Goal: Information Seeking & Learning: Learn about a topic

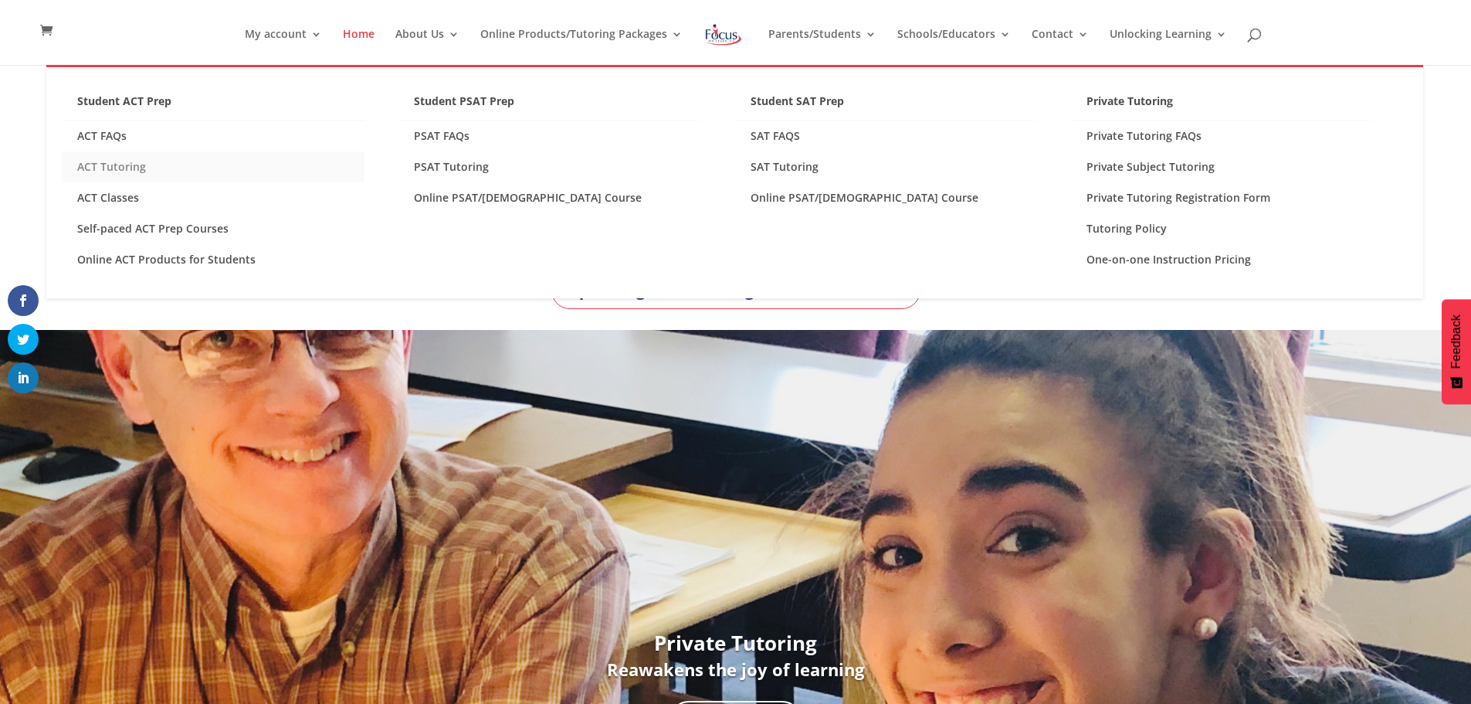
click at [117, 165] on link "ACT Tutoring" at bounding box center [213, 166] width 303 height 31
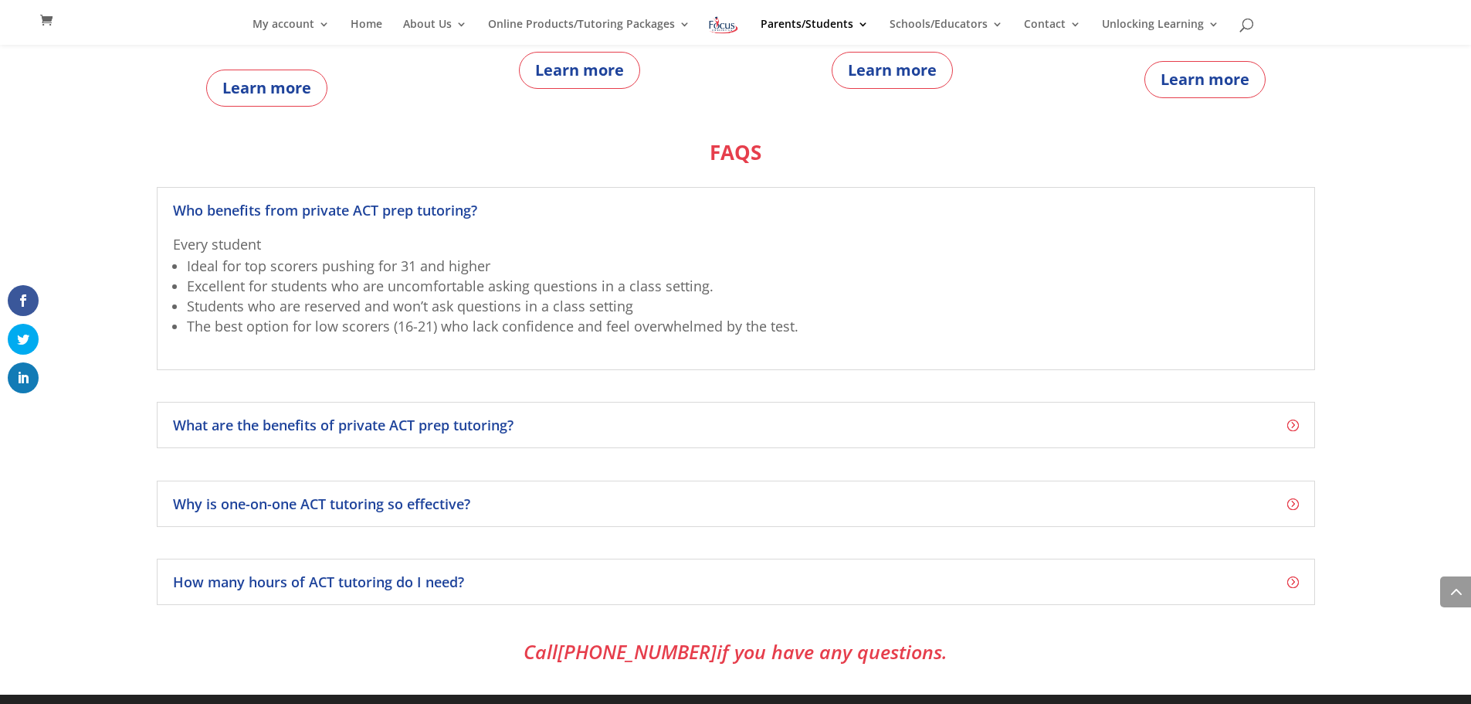
scroll to position [980, 0]
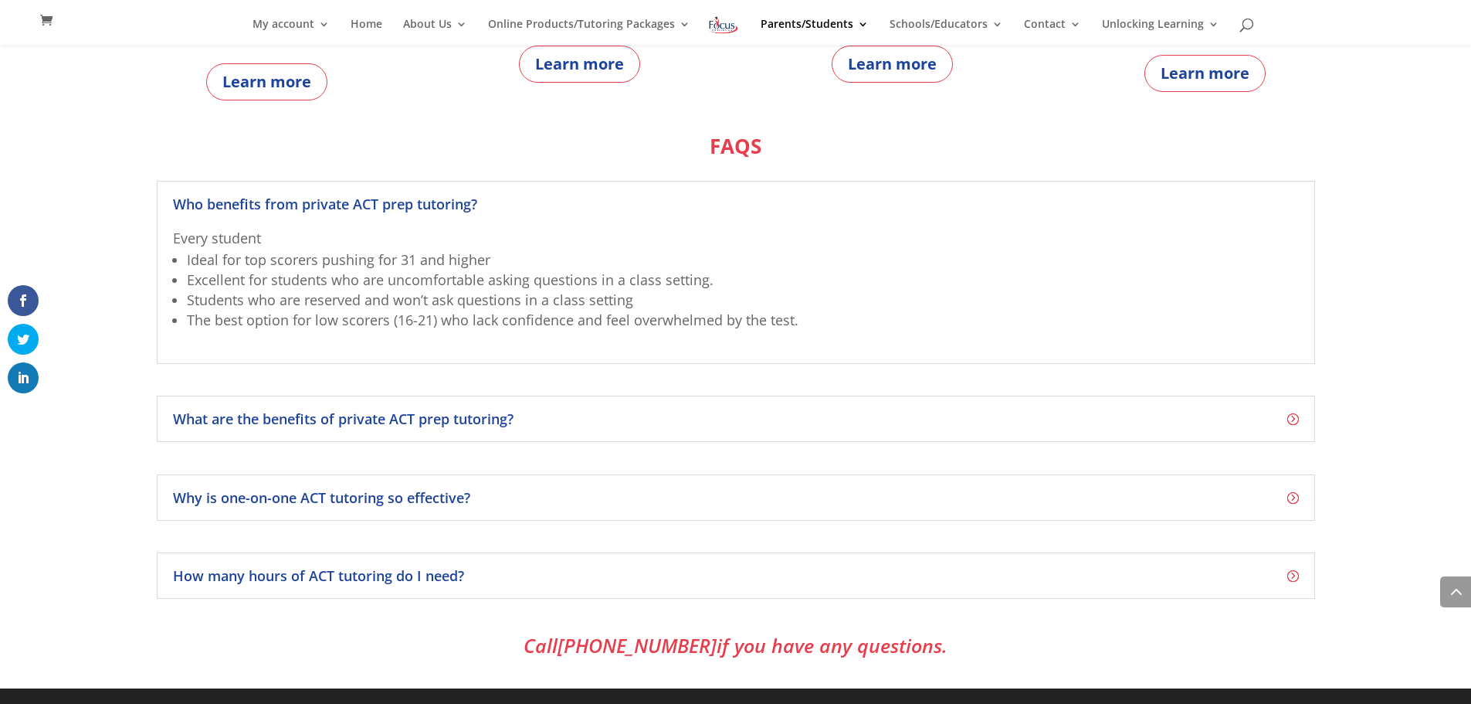
click at [1288, 572] on h4 "How many hours of ACT tutoring do I need?" at bounding box center [736, 575] width 1126 height 14
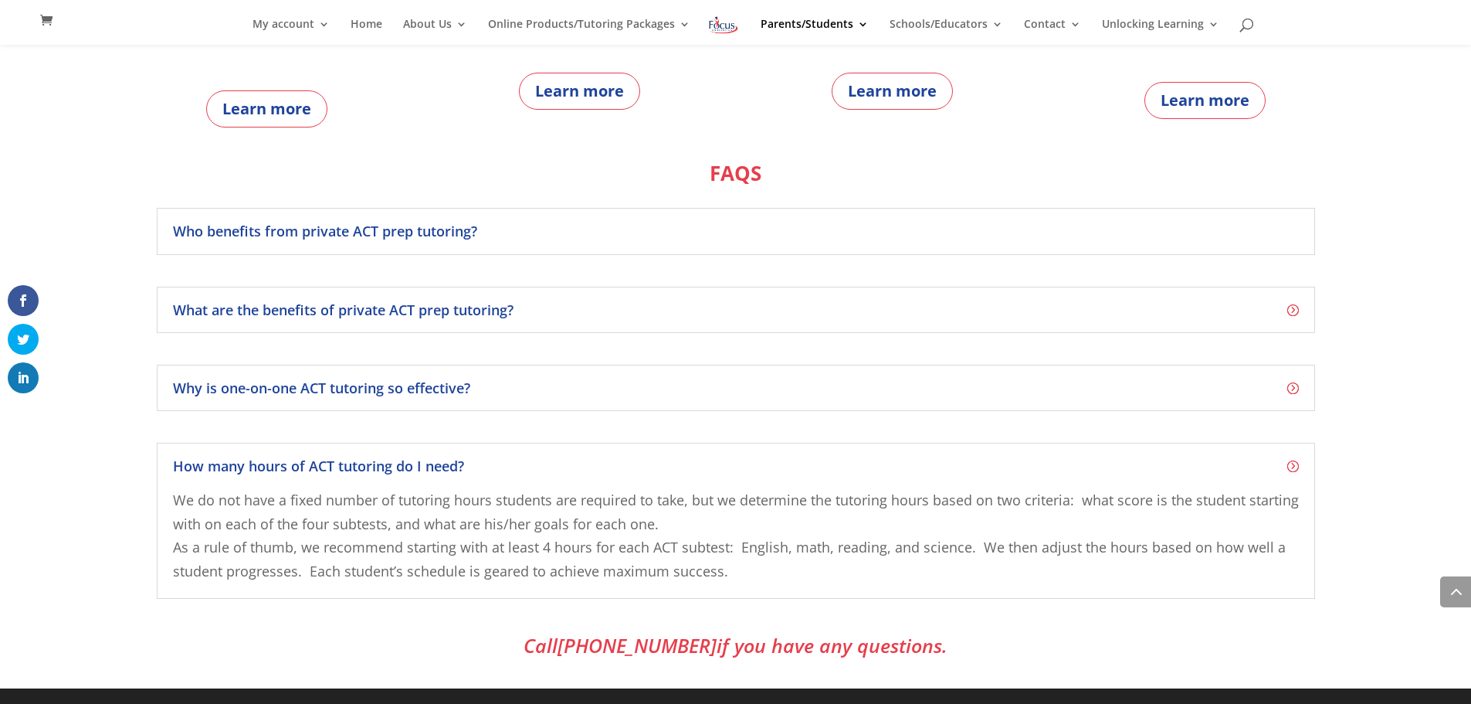
scroll to position [952, 0]
click at [1298, 231] on h4 "Who benefits from private ACT prep tutoring?" at bounding box center [736, 232] width 1126 height 14
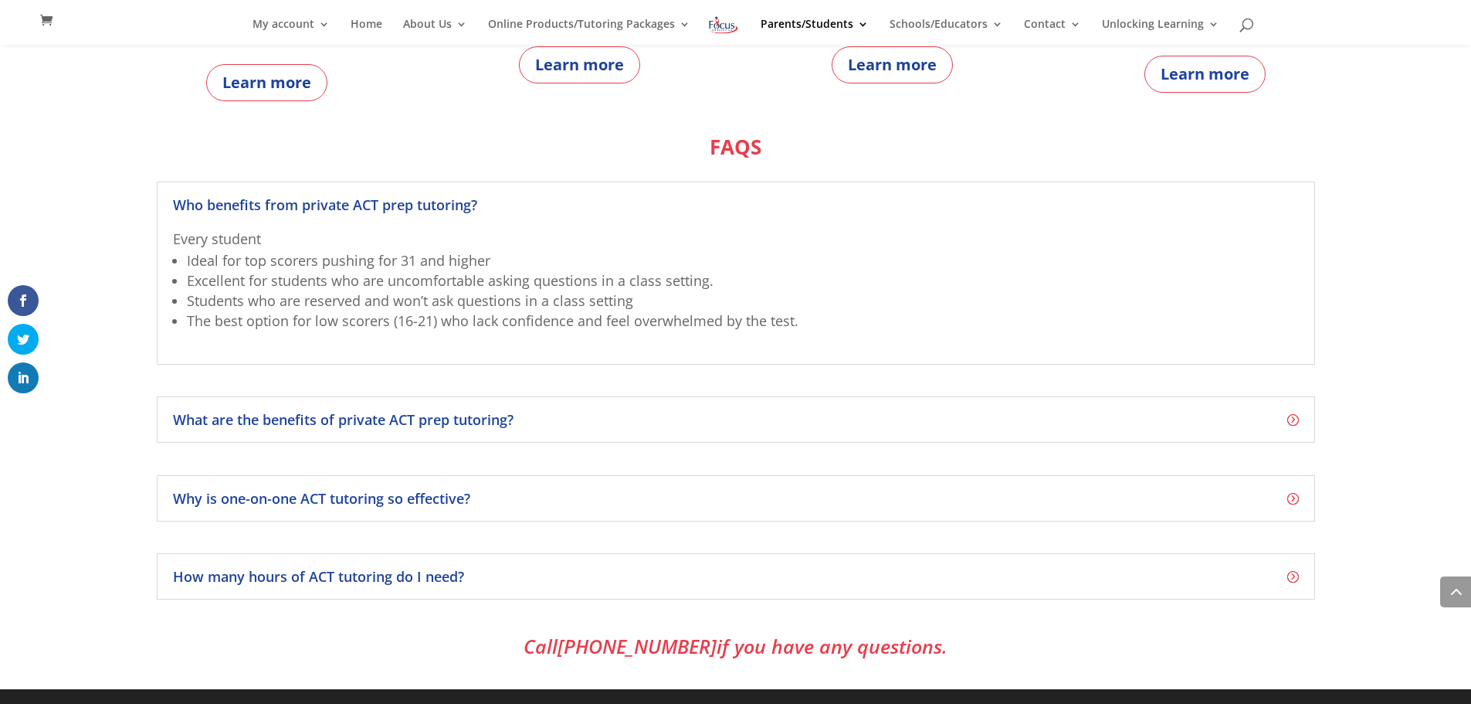
scroll to position [980, 0]
click at [1295, 418] on h4 "What are the benefits of private ACT prep tutoring?" at bounding box center [736, 419] width 1126 height 14
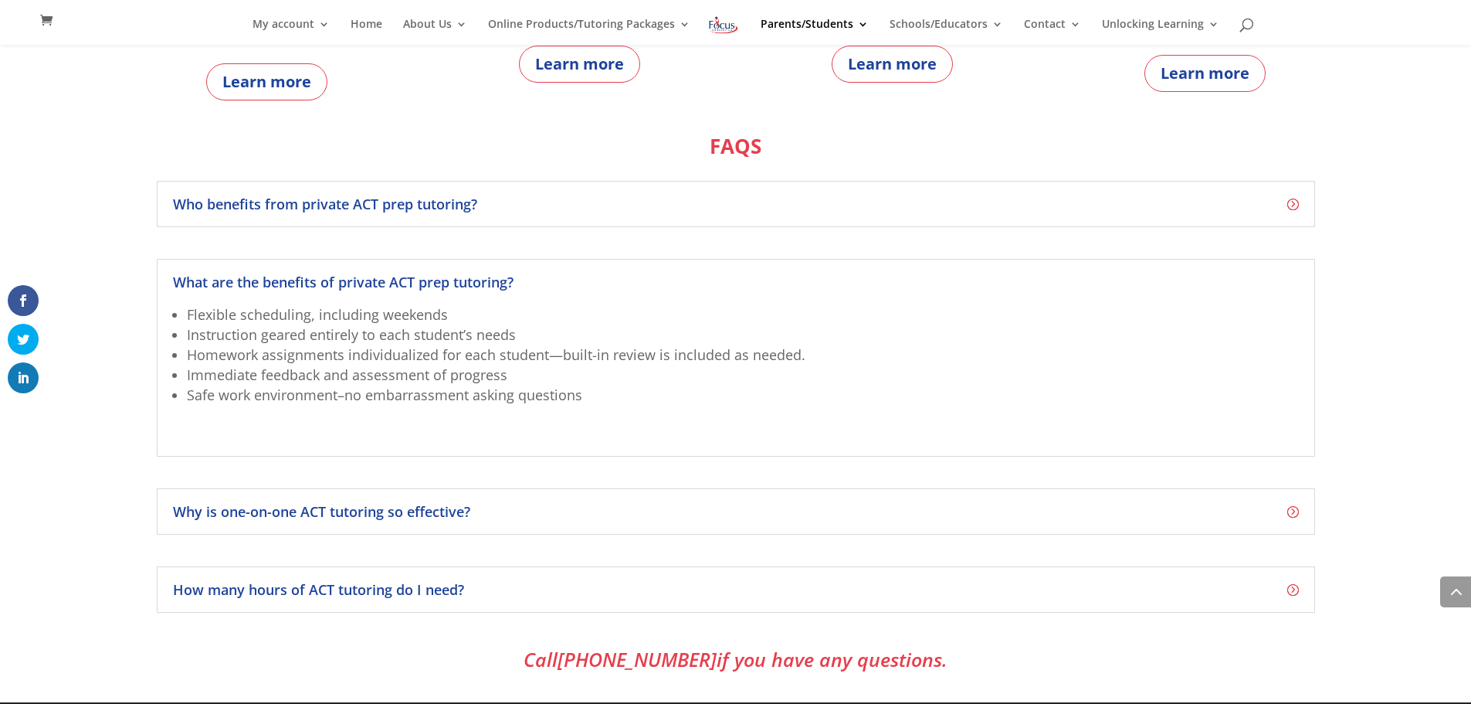
click at [1292, 507] on h4 "Why is one-on-one ACT tutoring so effective?" at bounding box center [736, 511] width 1126 height 14
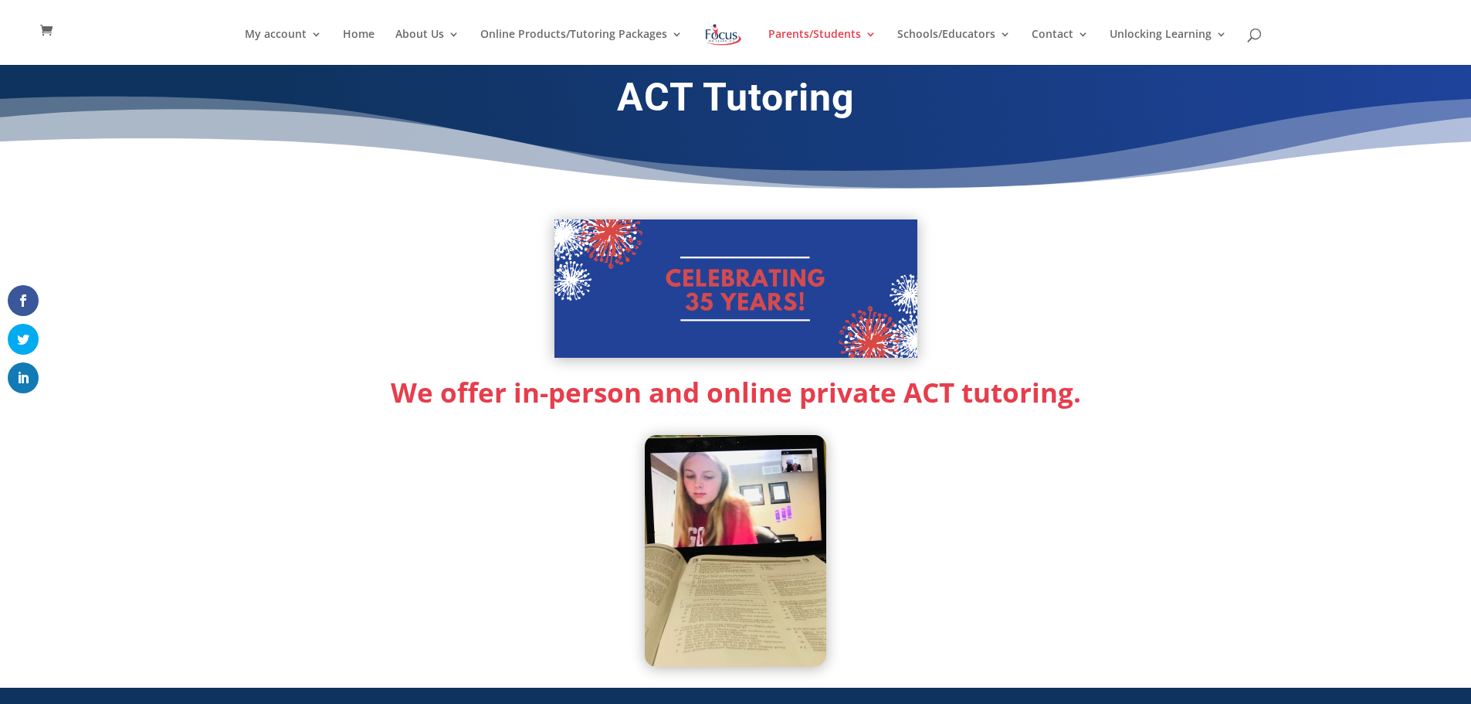
scroll to position [0, 0]
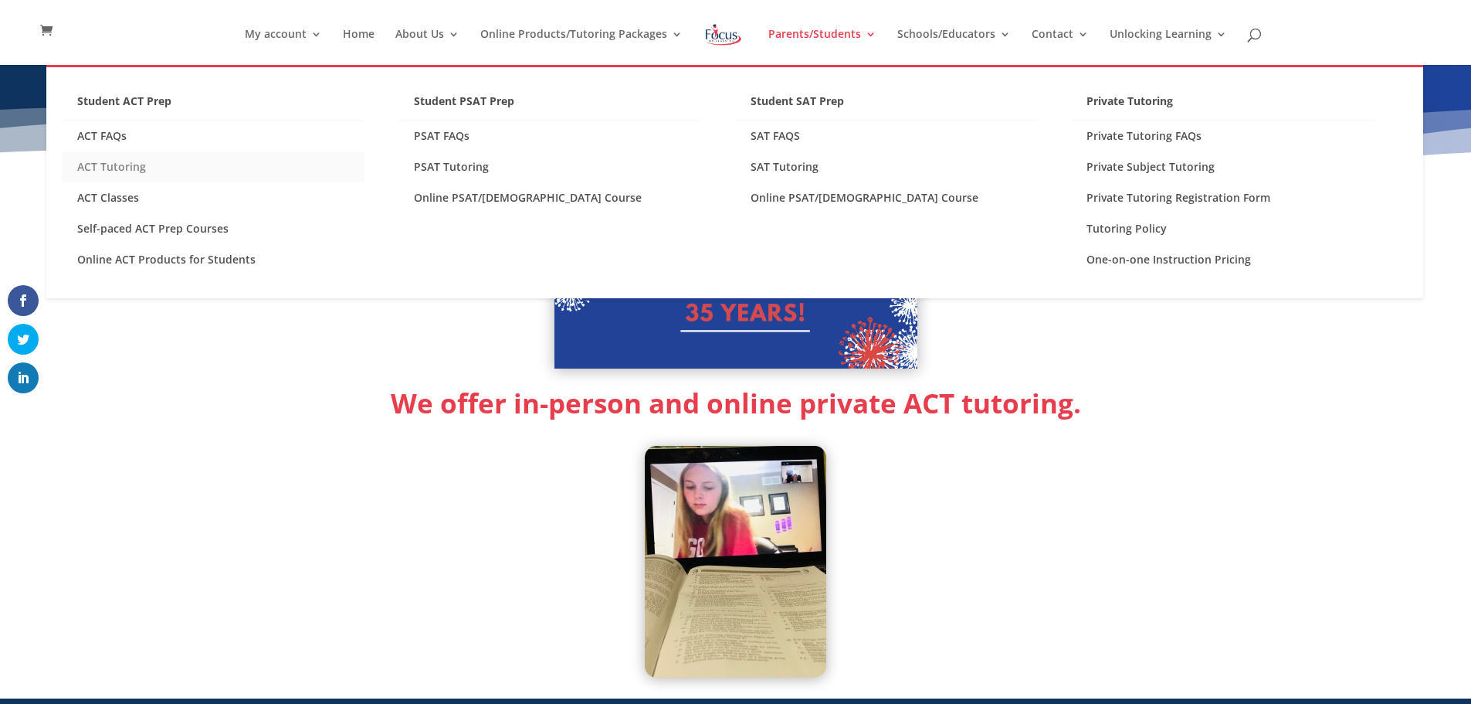
click at [107, 163] on link "ACT Tutoring" at bounding box center [213, 166] width 303 height 31
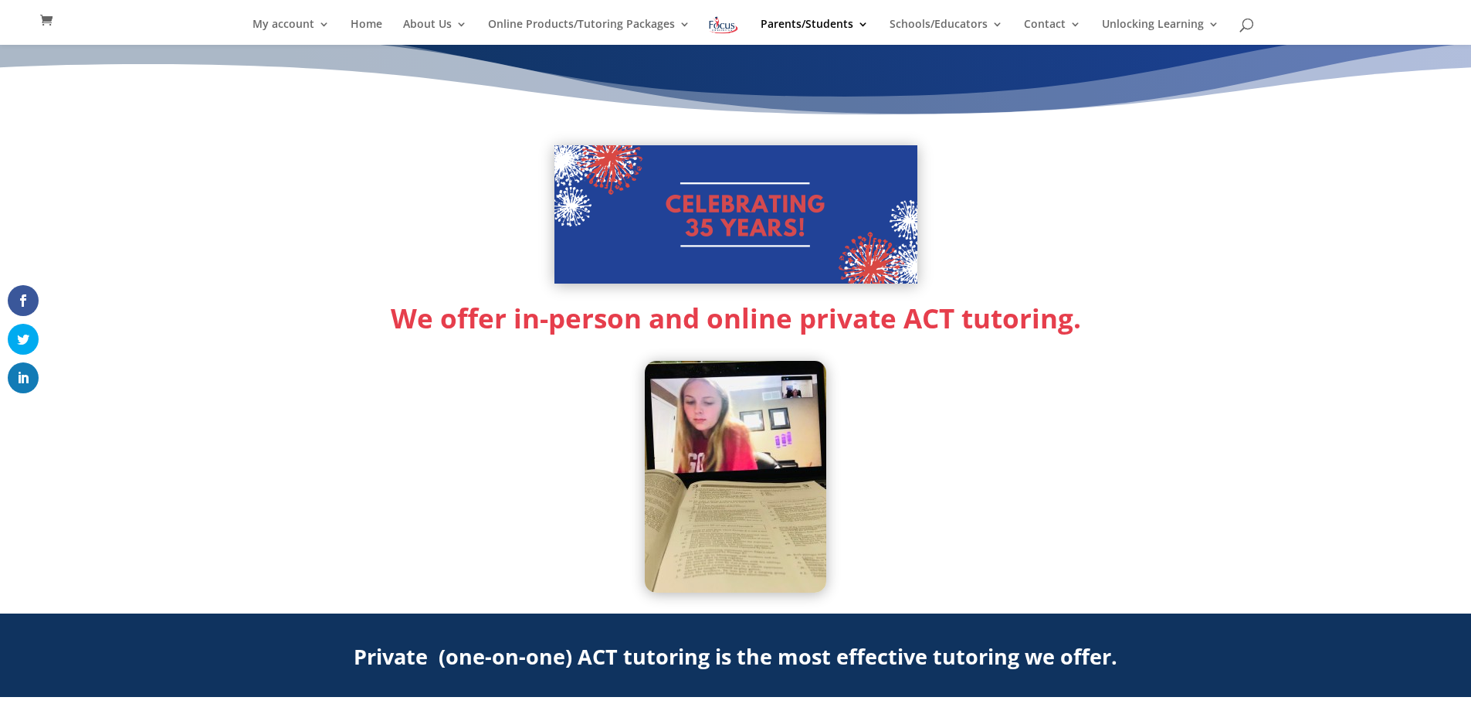
scroll to position [62, 0]
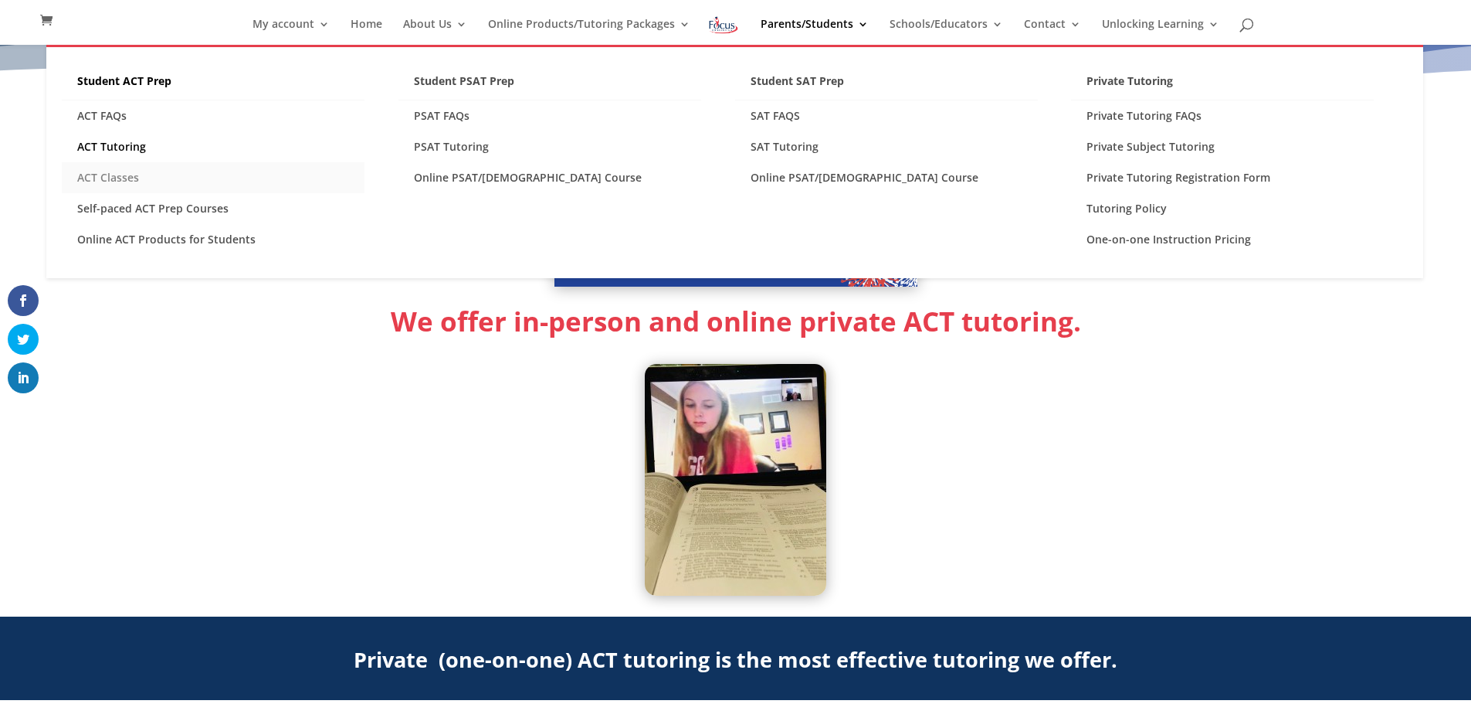
click at [91, 179] on link "ACT Classes" at bounding box center [213, 177] width 303 height 31
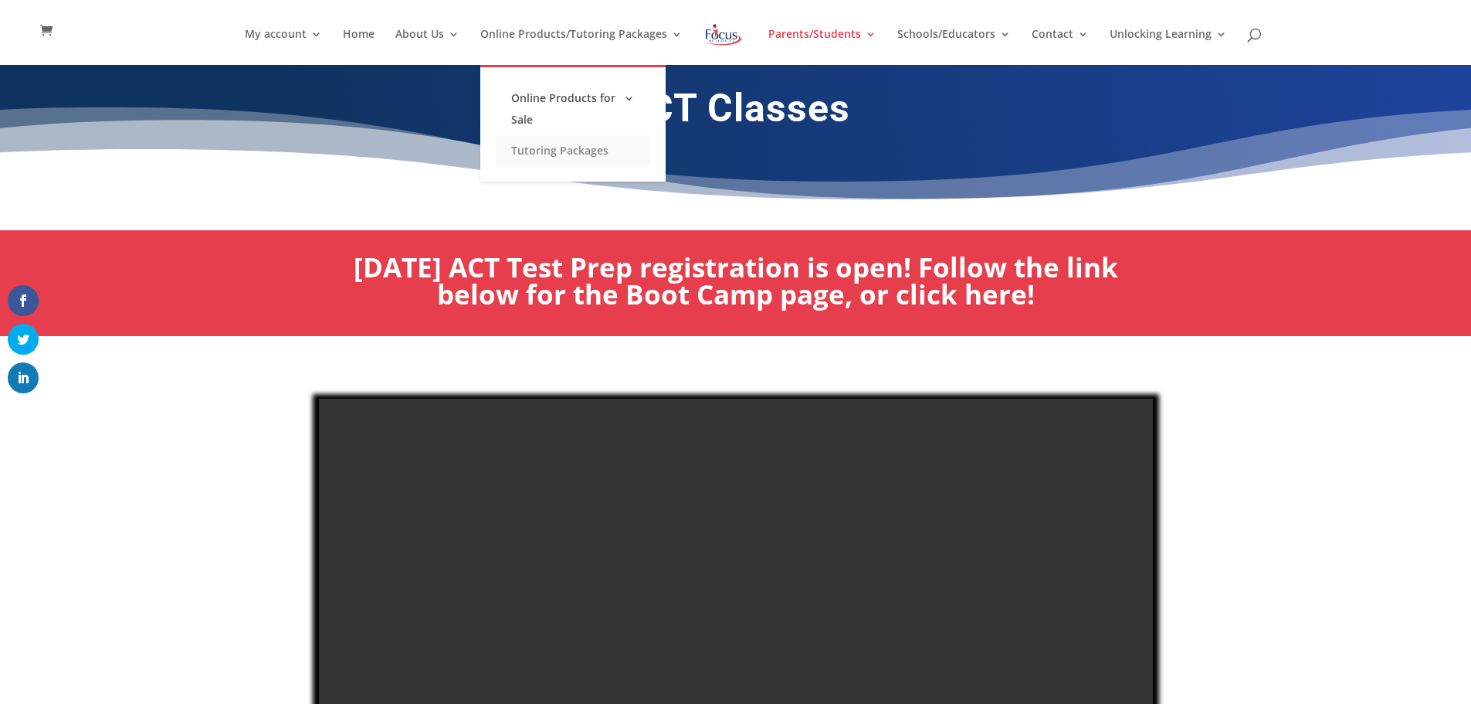
click at [547, 150] on link "Tutoring Packages" at bounding box center [573, 150] width 154 height 31
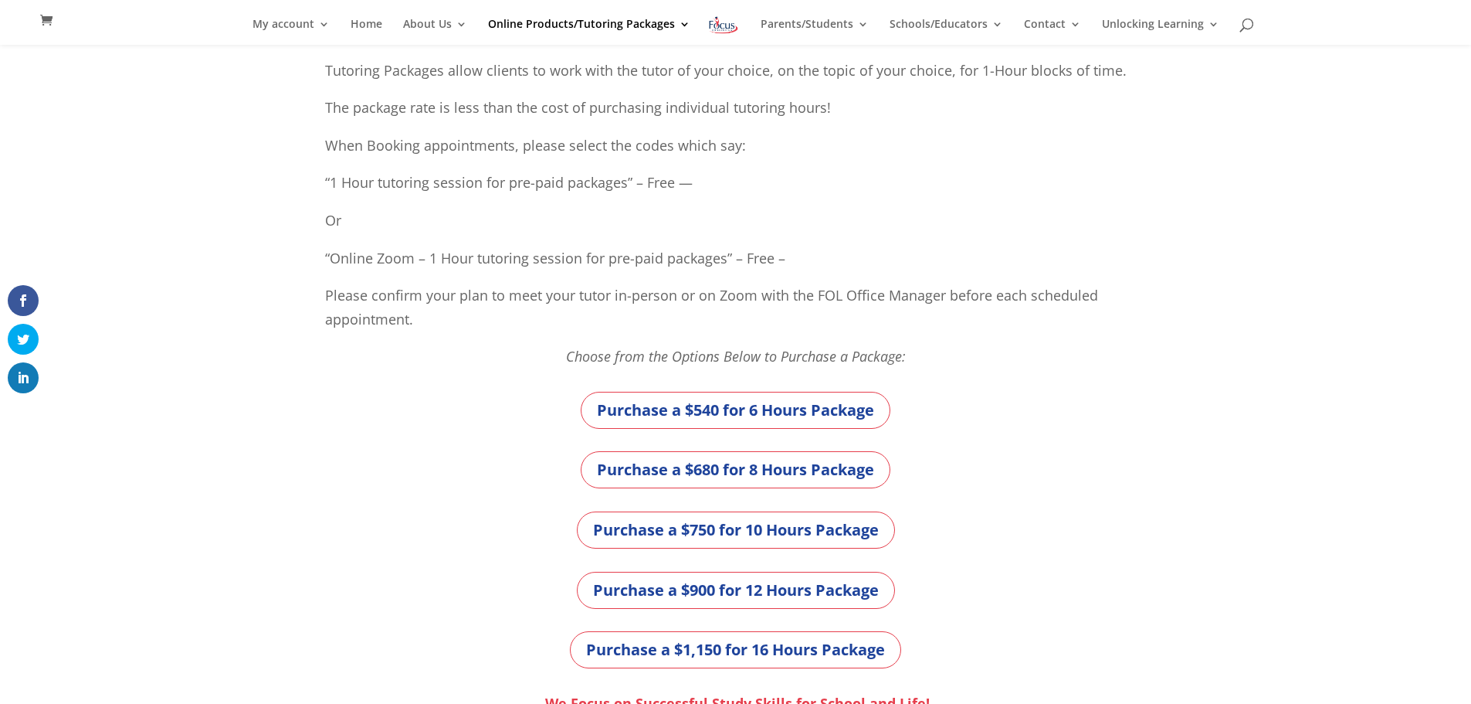
scroll to position [185, 0]
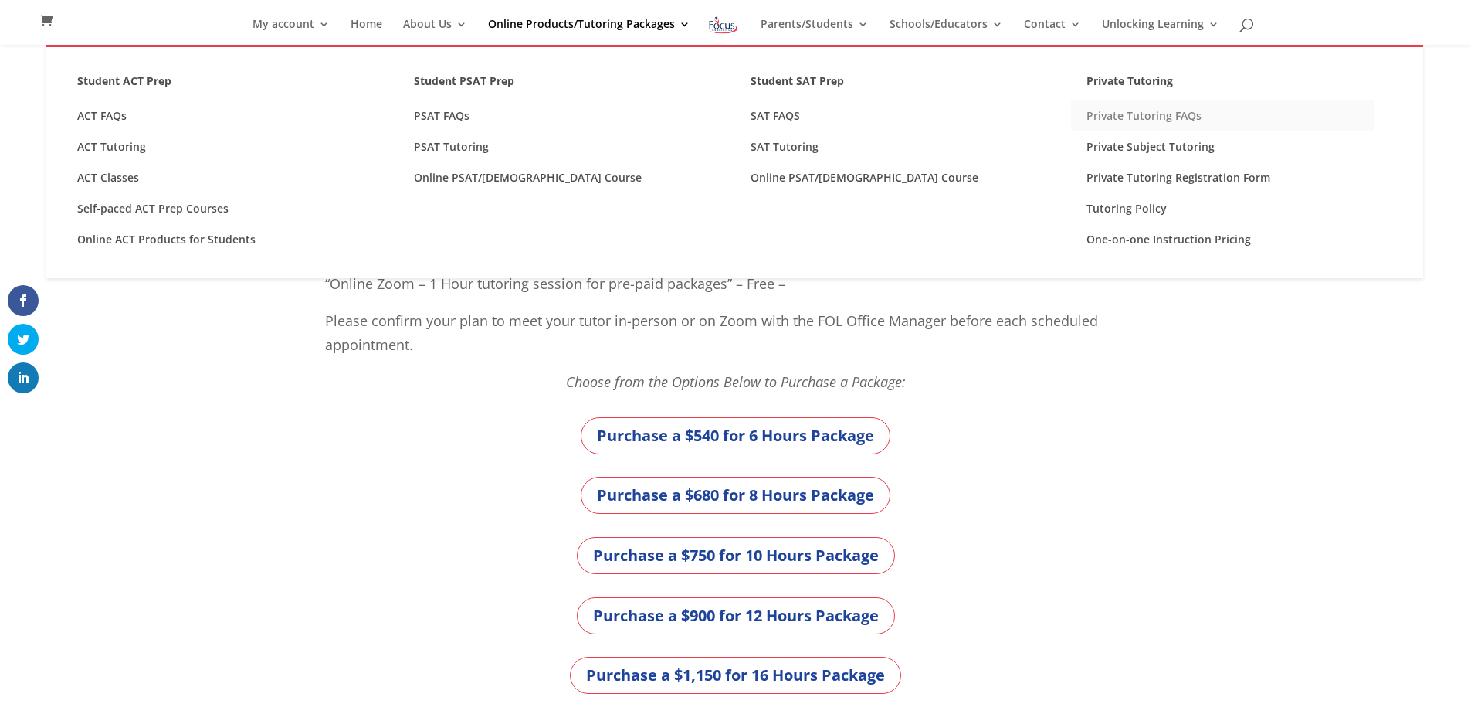
click at [1139, 112] on link "Private Tutoring FAQs" at bounding box center [1222, 115] width 303 height 31
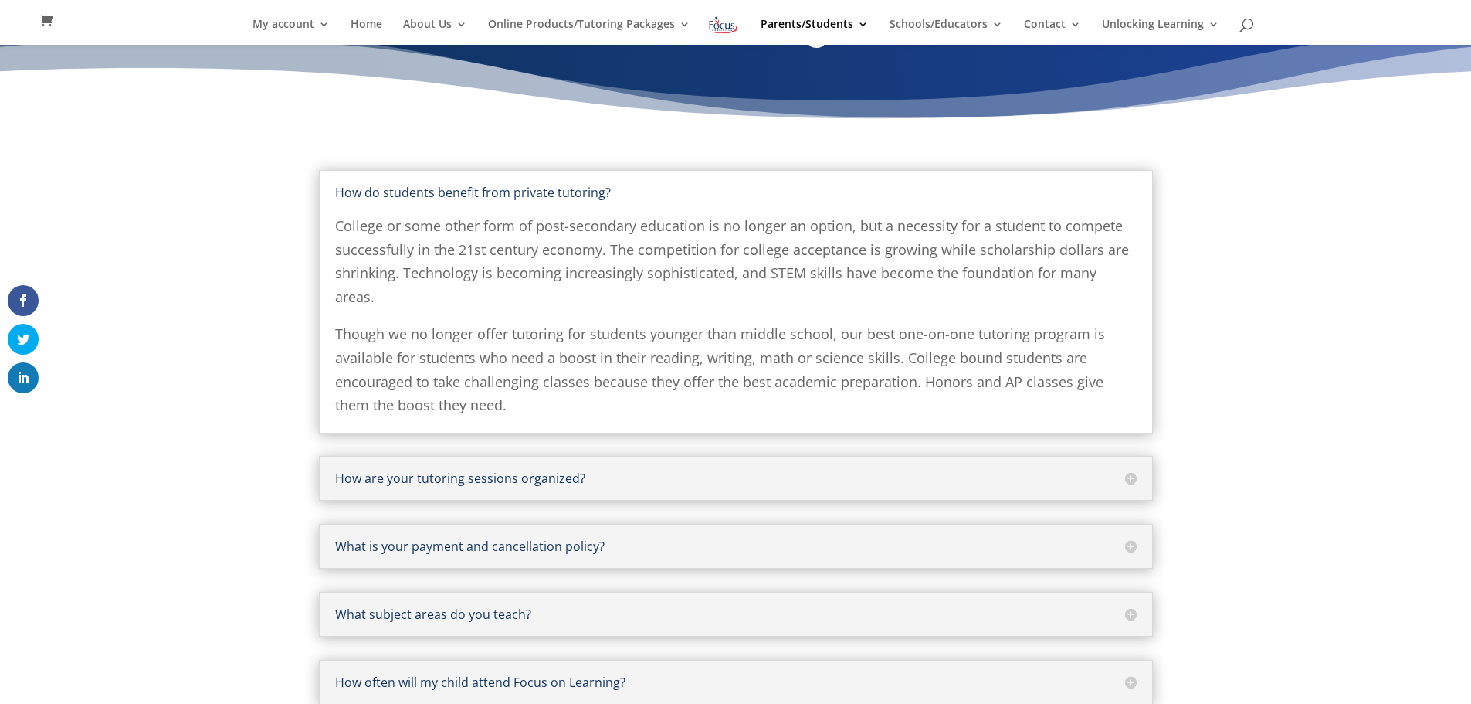
scroll to position [62, 0]
click at [1129, 471] on h5 "How are your tutoring sessions organized?" at bounding box center [736, 477] width 802 height 12
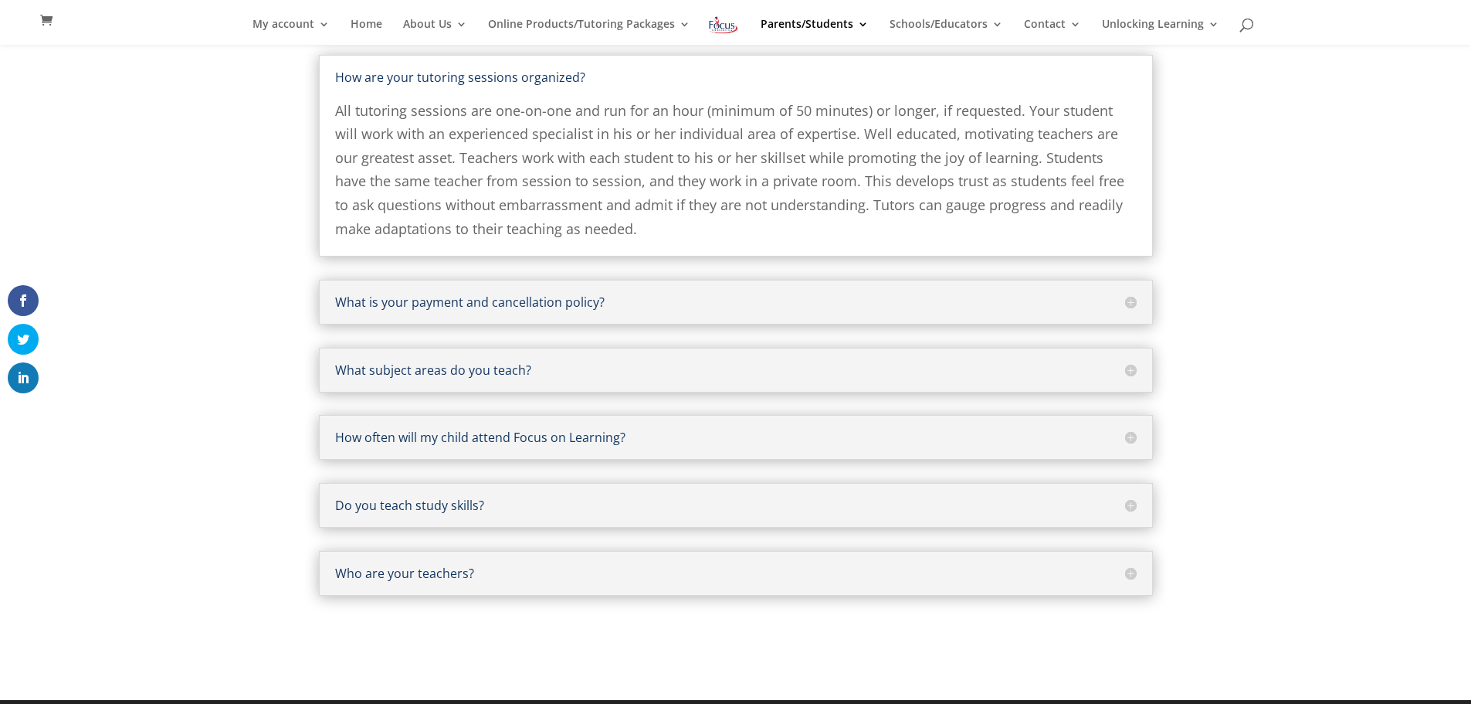
scroll to position [247, 0]
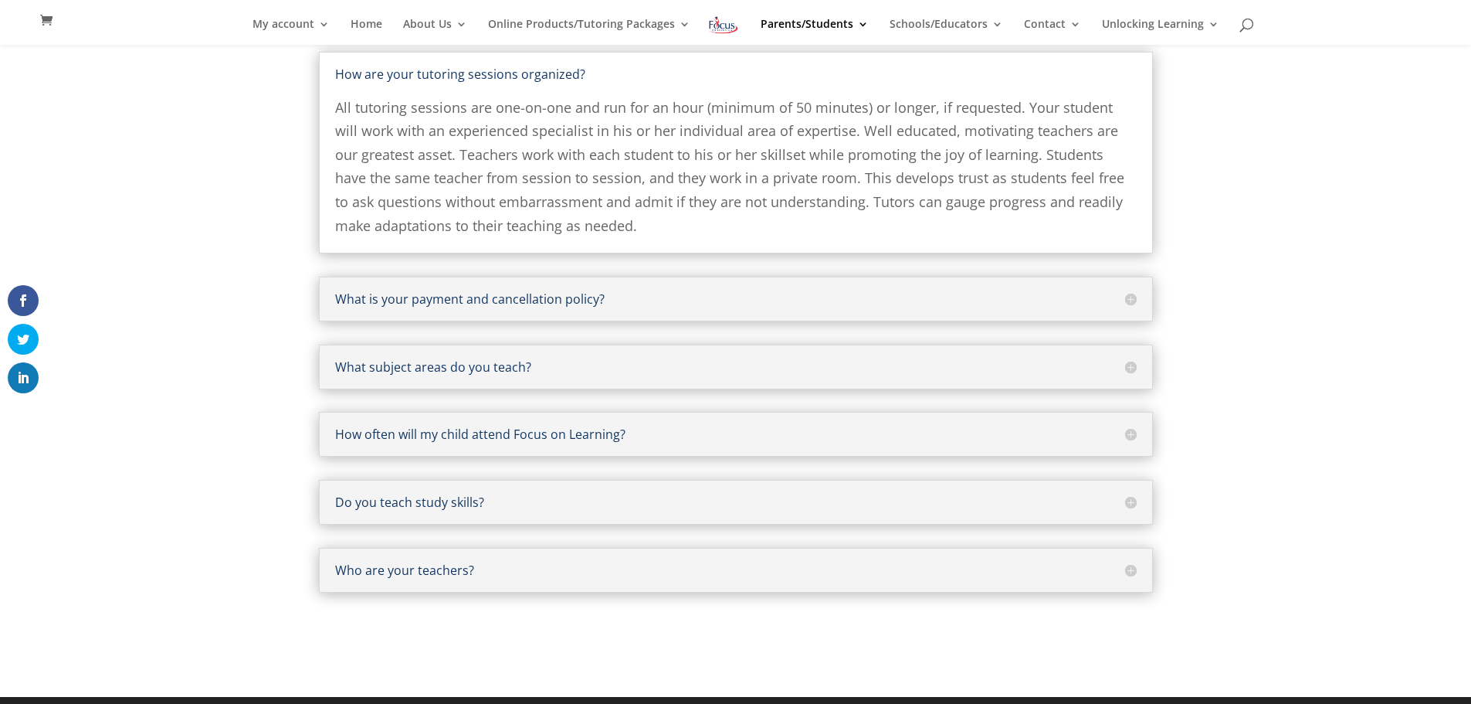
click at [1111, 299] on h5 "What is your payment and cancellation policy?" at bounding box center [736, 299] width 802 height 12
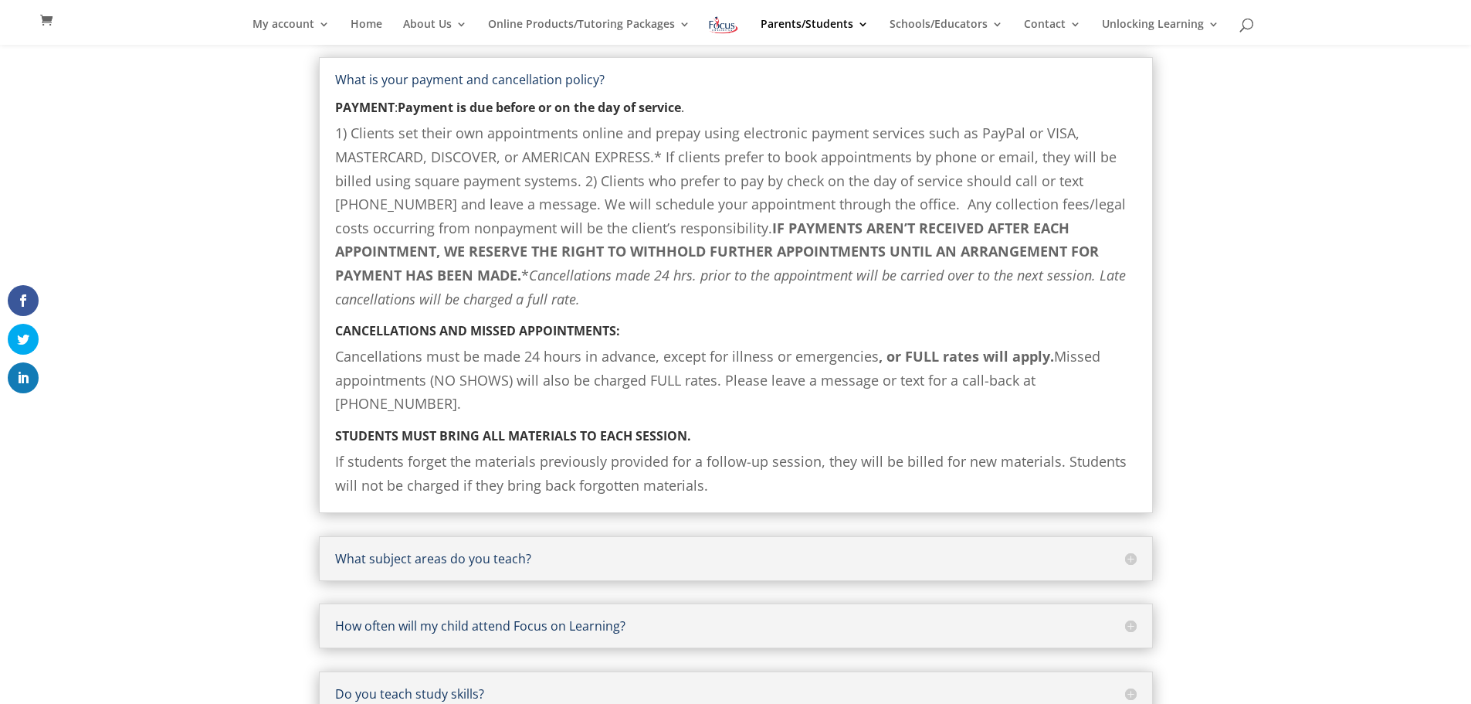
scroll to position [485, 0]
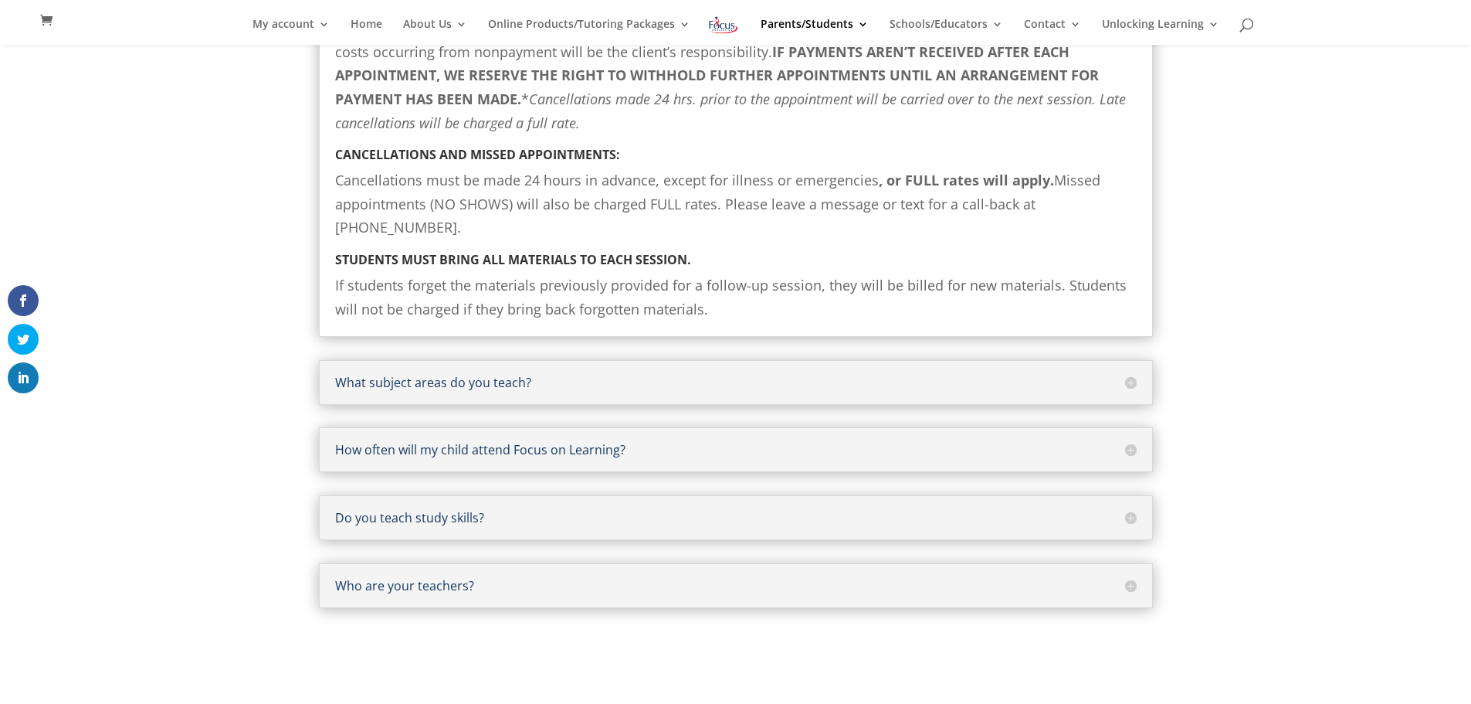
click at [1116, 376] on h5 "What subject areas do you teach?" at bounding box center [736, 382] width 802 height 12
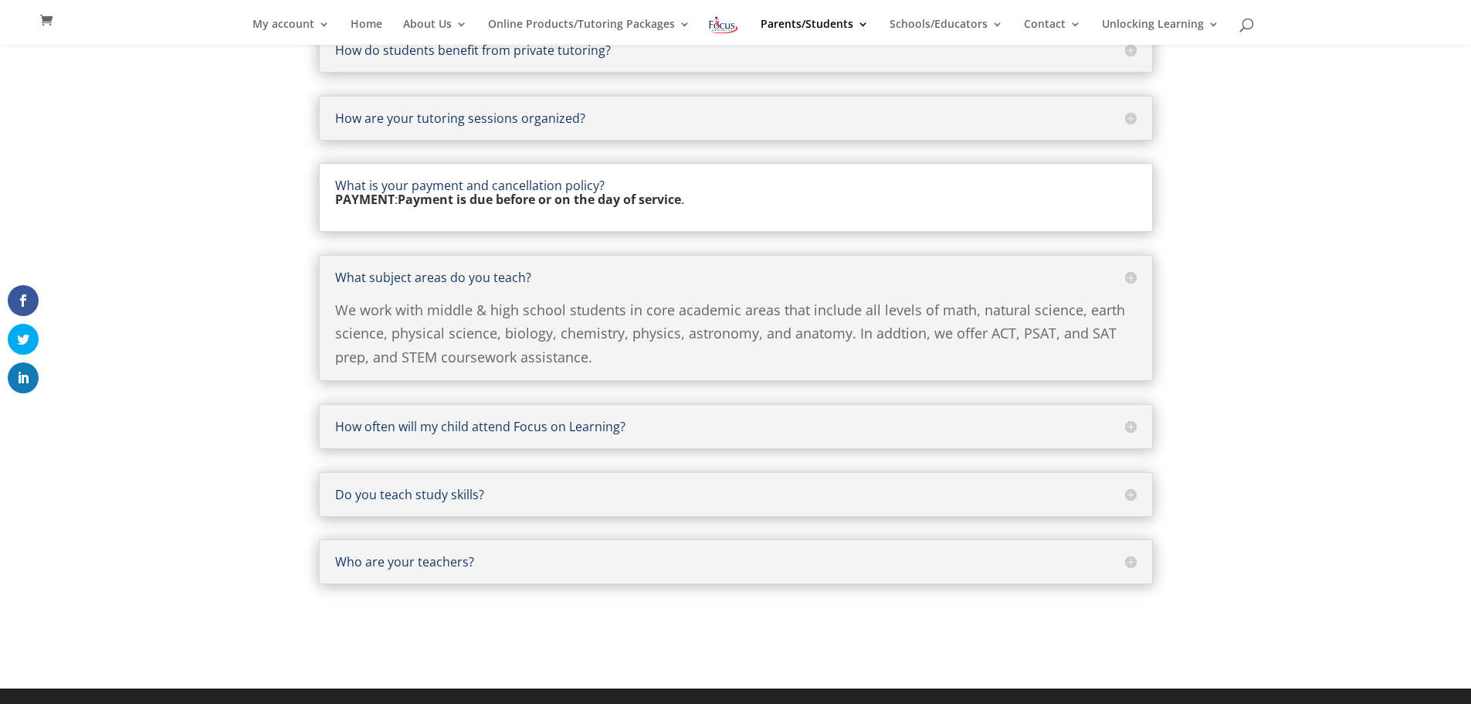
scroll to position [185, 0]
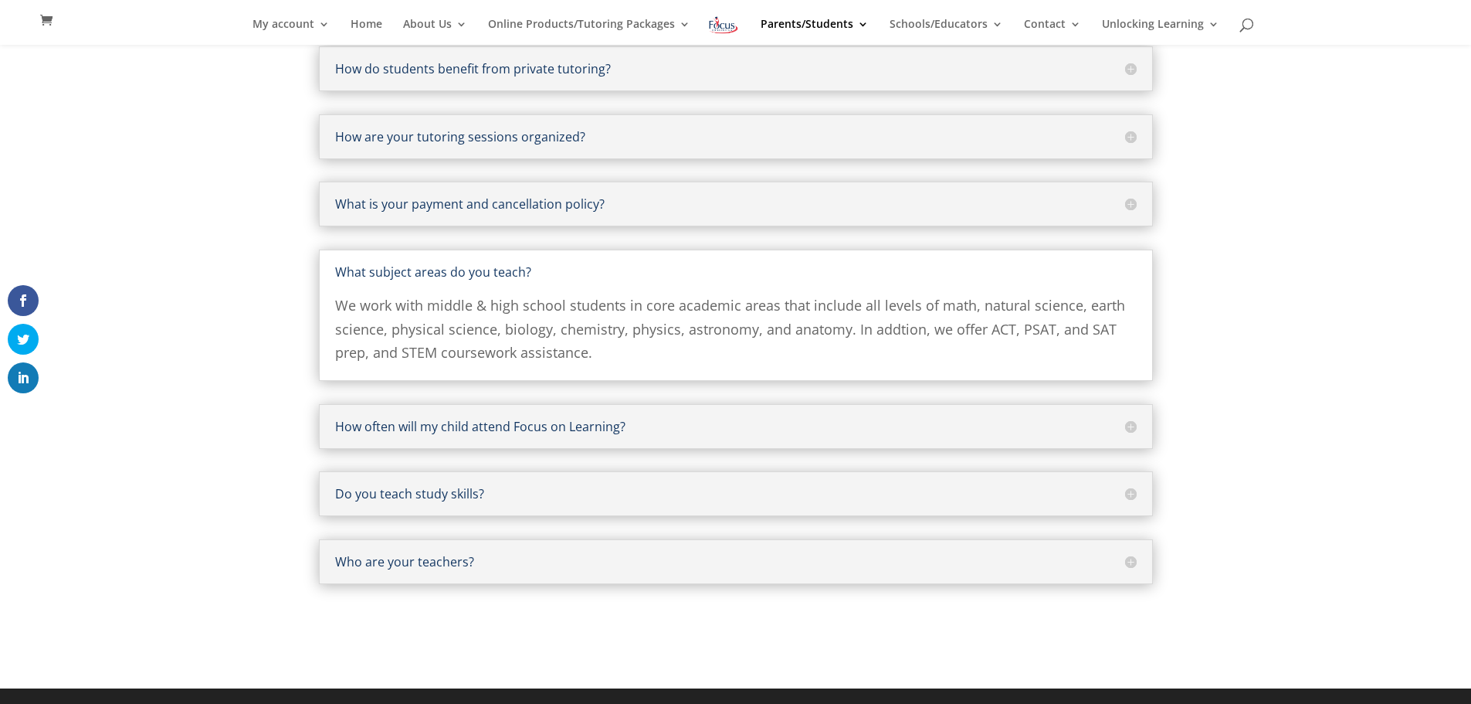
click at [1111, 430] on h5 "How often will my child attend Focus on Learning?" at bounding box center [736, 426] width 802 height 12
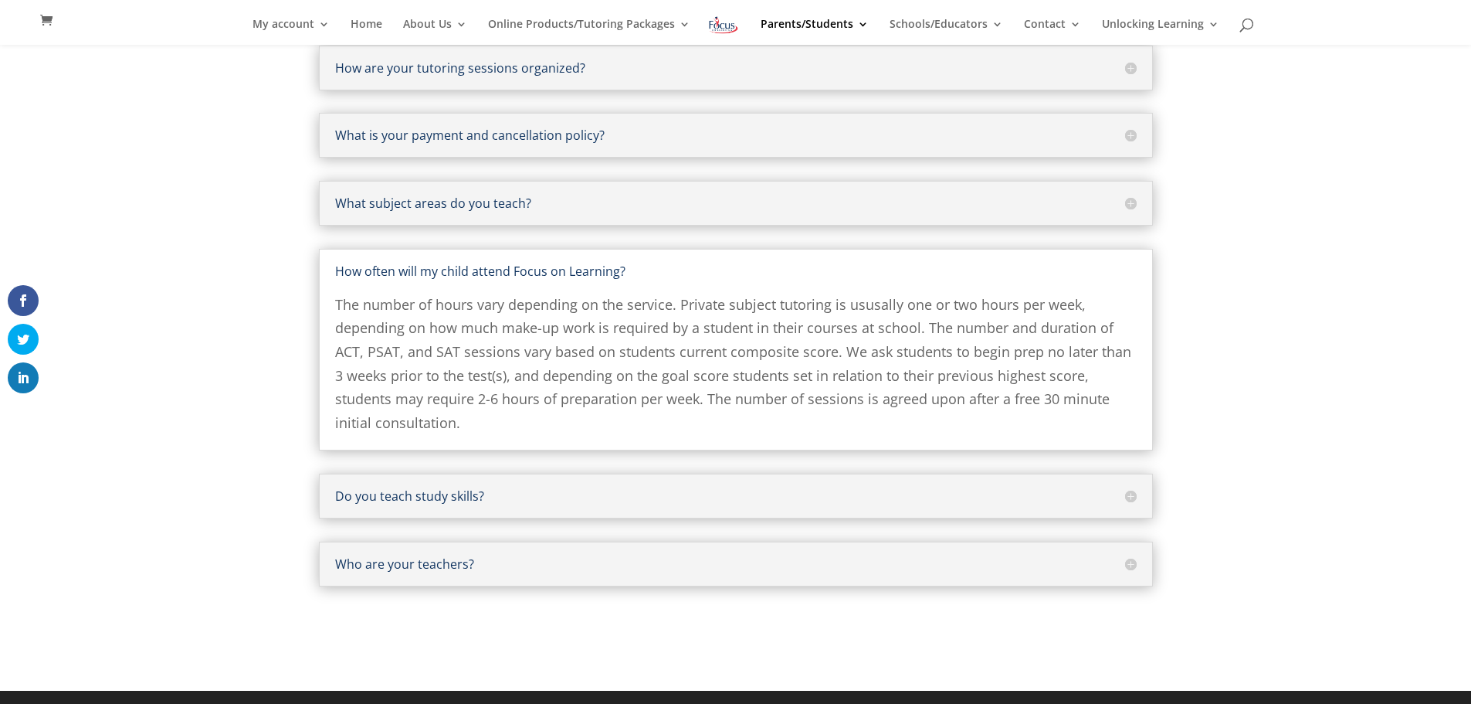
scroll to position [256, 0]
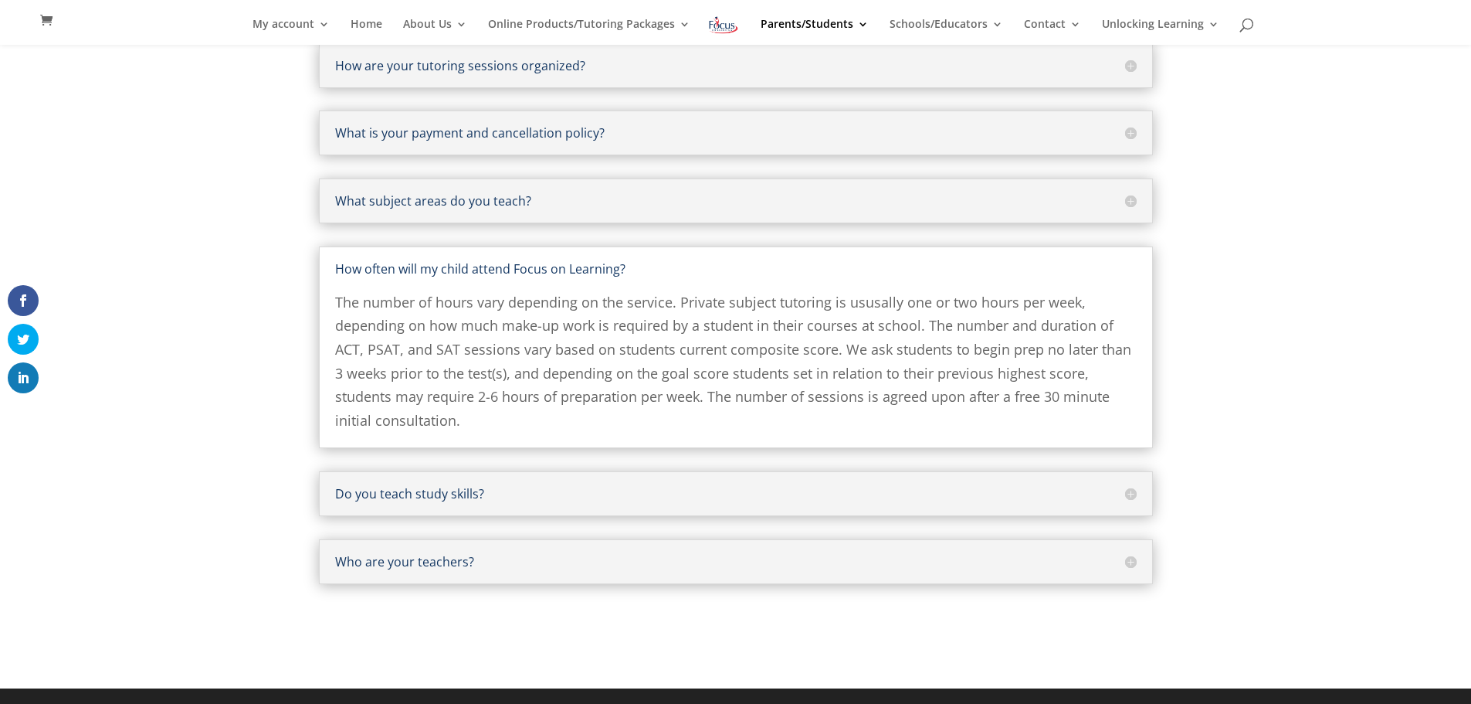
click at [1114, 490] on h5 "Do you teach study skills?" at bounding box center [736, 493] width 802 height 12
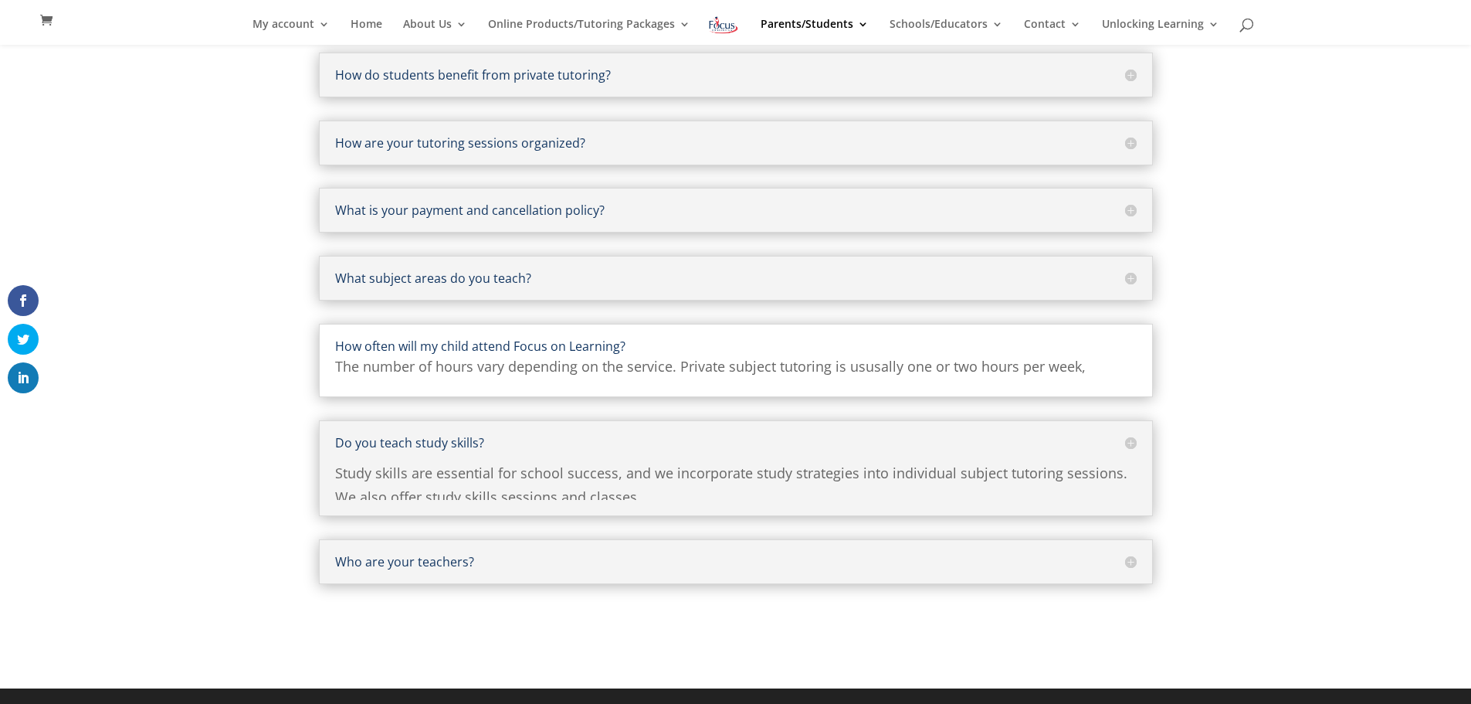
scroll to position [161, 0]
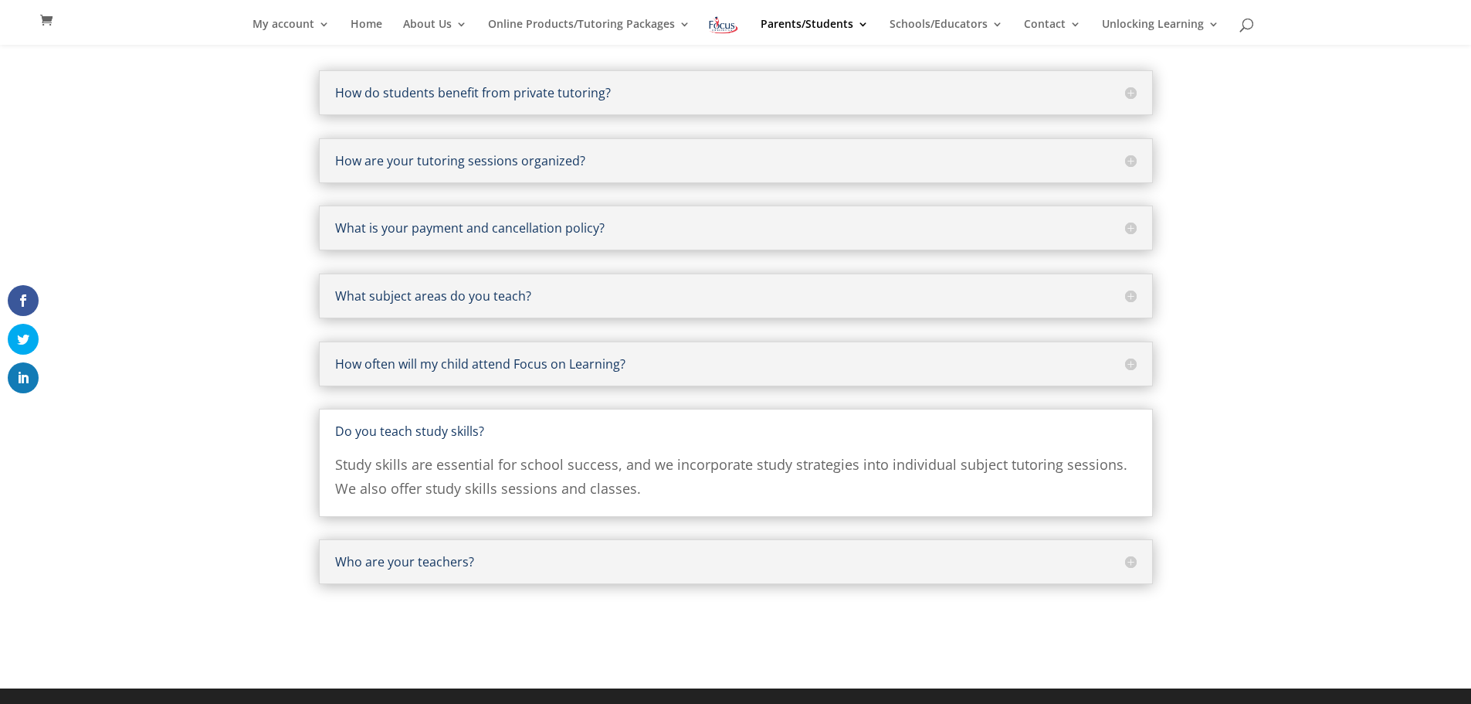
click at [1122, 559] on h5 "Who are your teachers?" at bounding box center [736, 561] width 802 height 12
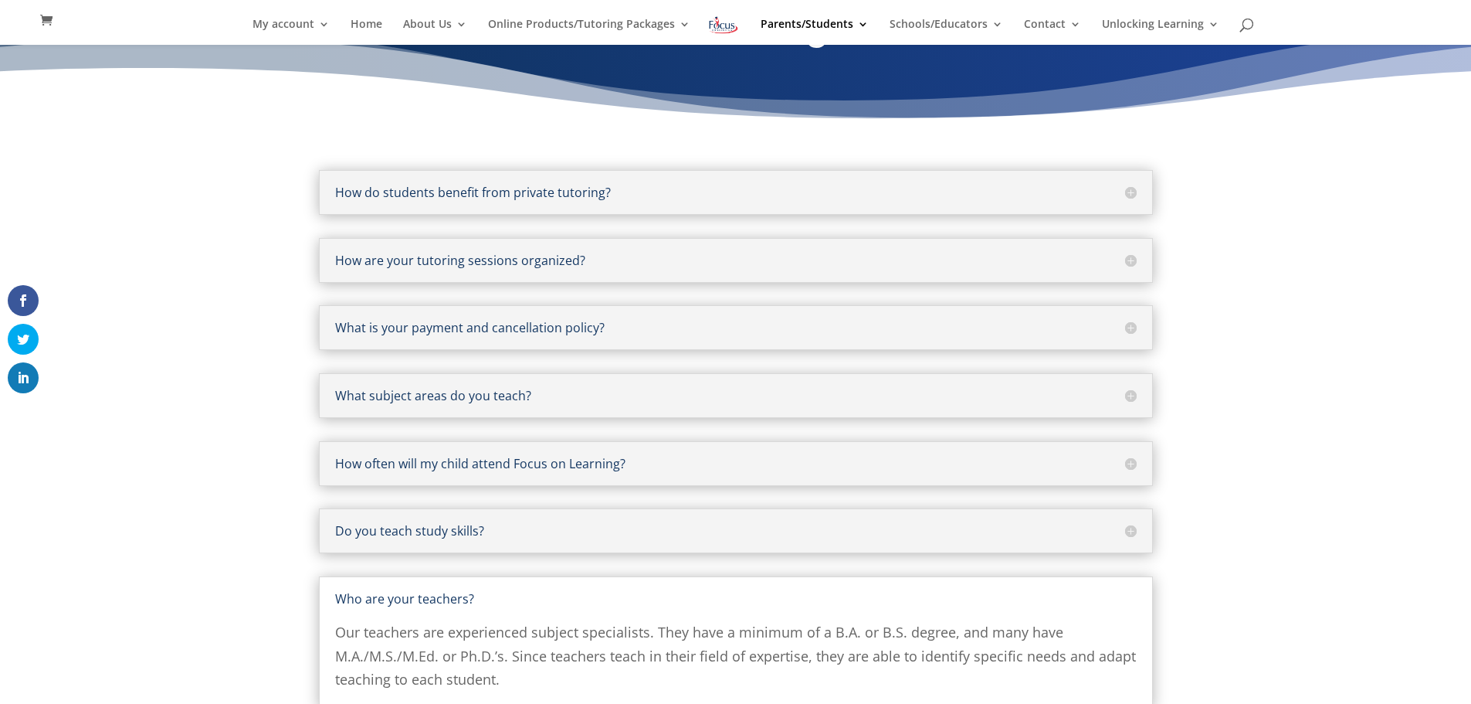
scroll to position [0, 0]
